Goal: Transaction & Acquisition: Purchase product/service

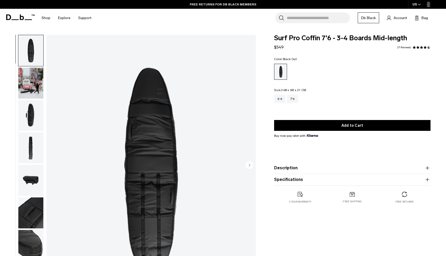
click at [40, 149] on img "button" at bounding box center [30, 148] width 25 height 31
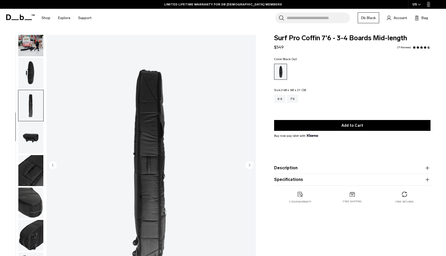
scroll to position [3, 0]
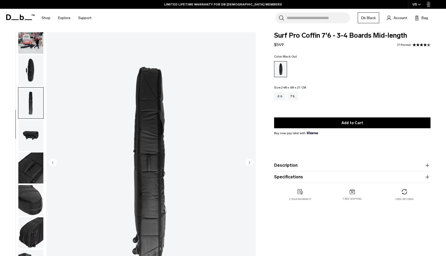
click at [34, 81] on img "button" at bounding box center [30, 70] width 25 height 31
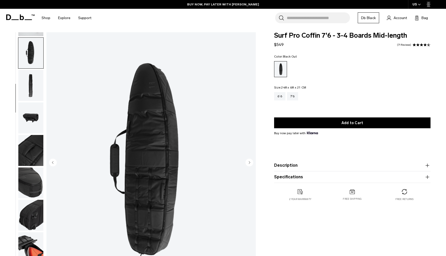
scroll to position [62, 0]
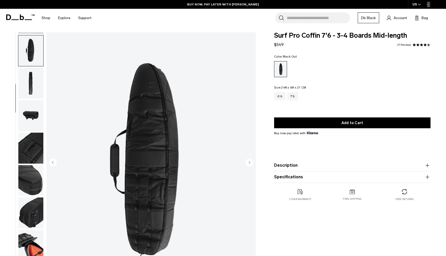
click at [33, 105] on img "button" at bounding box center [30, 115] width 25 height 31
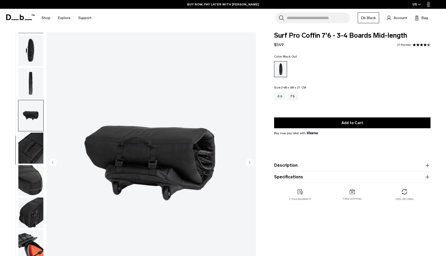
click at [29, 141] on img "button" at bounding box center [30, 148] width 25 height 31
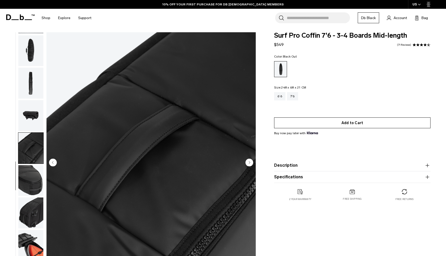
click at [334, 124] on button "Add to Cart" at bounding box center [352, 123] width 157 height 11
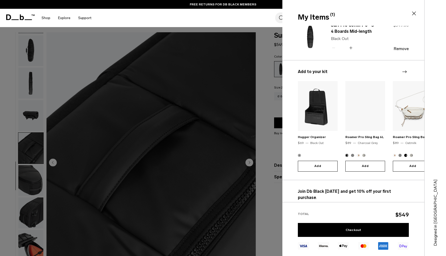
scroll to position [11, 0]
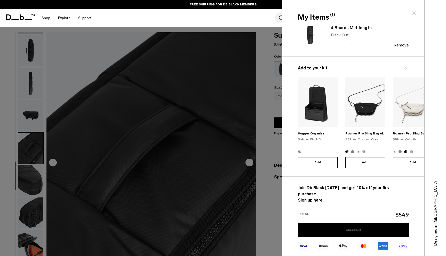
click at [336, 228] on link "Checkout" at bounding box center [353, 230] width 111 height 14
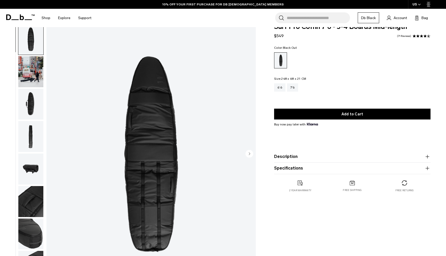
scroll to position [14, 0]
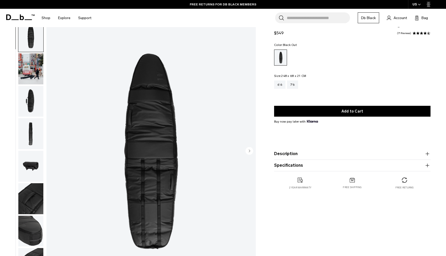
click at [407, 181] on img at bounding box center [404, 180] width 5 height 5
click at [352, 179] on img at bounding box center [352, 180] width 5 height 5
click at [300, 180] on img at bounding box center [300, 180] width 5 height 5
click at [407, 180] on div "Free returns" at bounding box center [405, 184] width 52 height 12
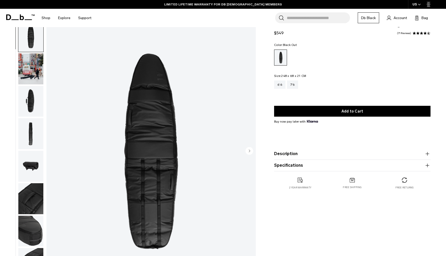
click at [380, 222] on div "Surf Pro Coffin 7'6 - 3-4 Boards Mid-length $549 4.6 star rating 71 Reviews Col…" at bounding box center [353, 153] width 188 height 264
click at [300, 182] on img at bounding box center [300, 180] width 5 height 5
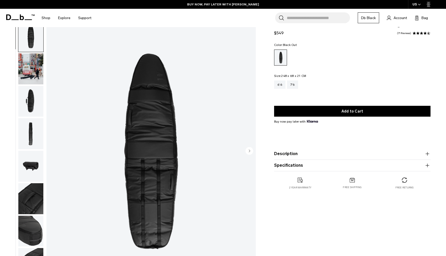
click at [353, 184] on div "Free shipping" at bounding box center [353, 184] width 52 height 12
click at [335, 210] on div "Surf Pro Coffin 7'6 - 3-4 Boards Mid-length $549 4.6 star rating 71 Reviews Col…" at bounding box center [353, 153] width 188 height 264
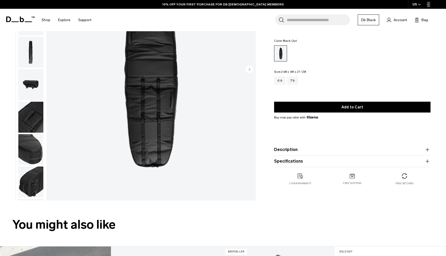
scroll to position [0, 0]
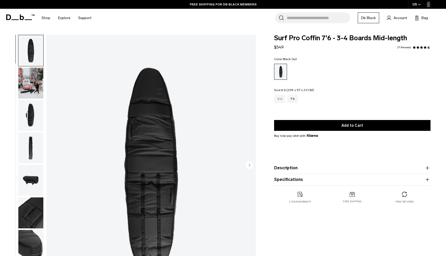
click at [280, 99] on div "6’6" at bounding box center [279, 99] width 11 height 8
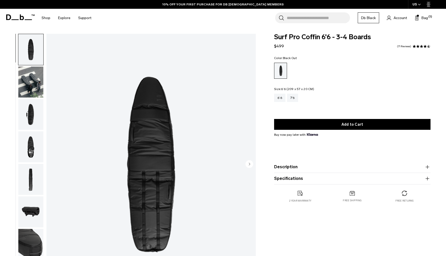
scroll to position [3, 0]
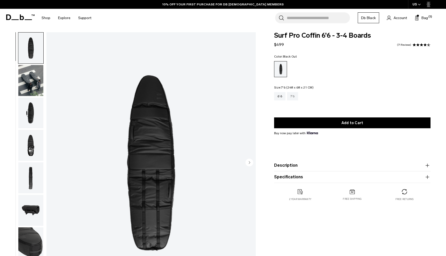
click at [296, 96] on div "7'6" at bounding box center [292, 96] width 11 height 8
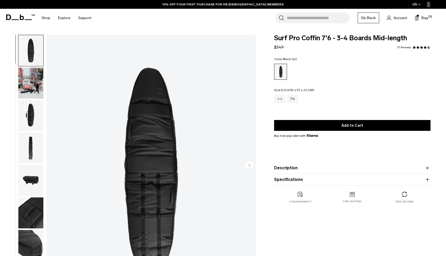
click at [279, 97] on div "6’6" at bounding box center [279, 99] width 11 height 8
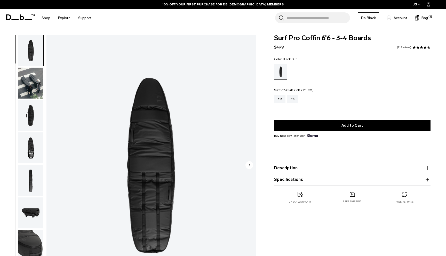
click at [291, 98] on div "7'6" at bounding box center [292, 99] width 11 height 8
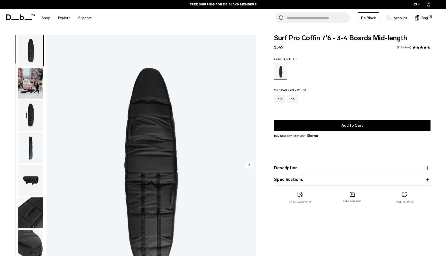
click at [206, 21] on div "Search for Bags, Luggage... Search Close Trending Products All Products Hugger …" at bounding box center [268, 18] width 347 height 18
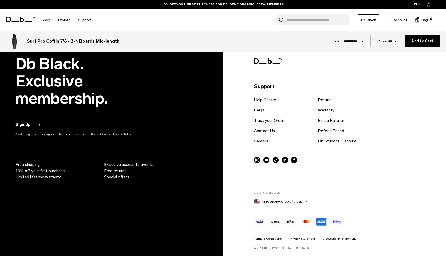
scroll to position [1641, 0]
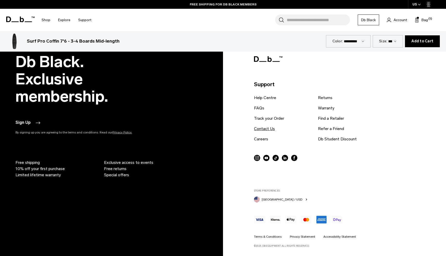
click at [270, 128] on link "Contact Us" at bounding box center [264, 129] width 21 height 6
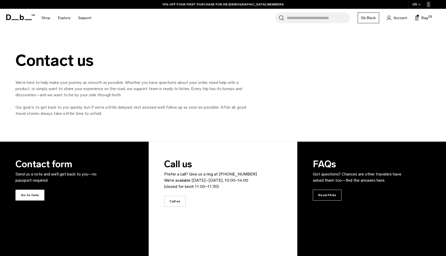
click at [26, 196] on span "Go to form" at bounding box center [29, 195] width 29 height 11
